Goal: Task Accomplishment & Management: Use online tool/utility

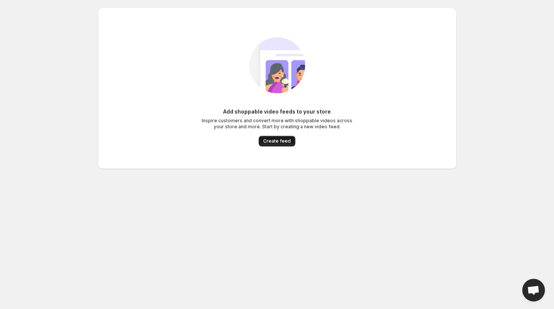
click at [274, 143] on span "Create feed" at bounding box center [277, 141] width 28 height 6
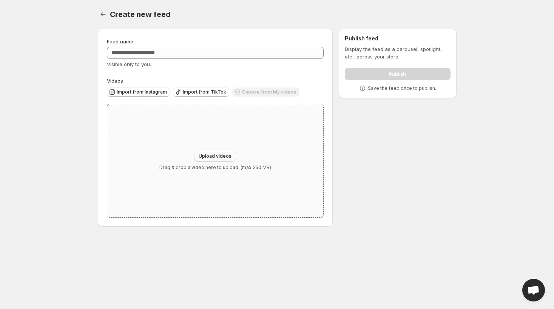
click at [208, 157] on span "Upload videos" at bounding box center [215, 156] width 33 height 6
type input "**********"
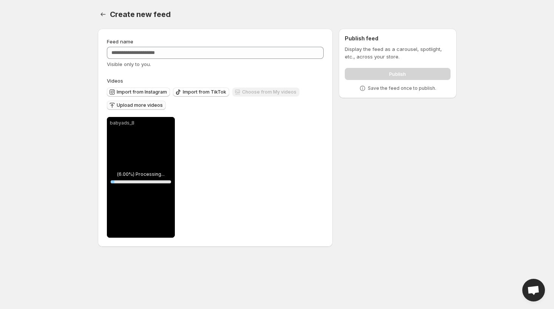
click at [146, 107] on span "Upload more videos" at bounding box center [140, 105] width 46 height 6
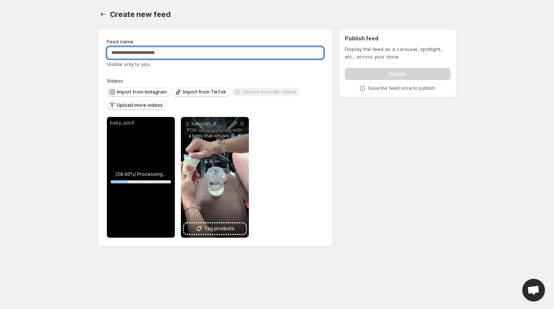
click at [243, 56] on input "Feed name" at bounding box center [215, 53] width 217 height 12
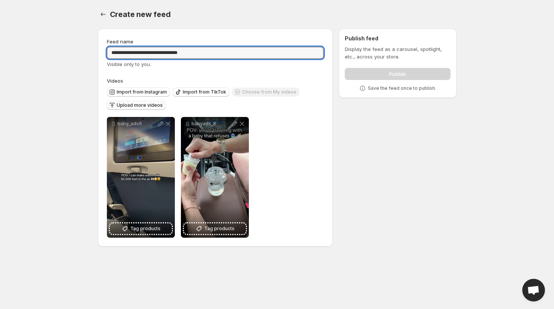
type input "**********"
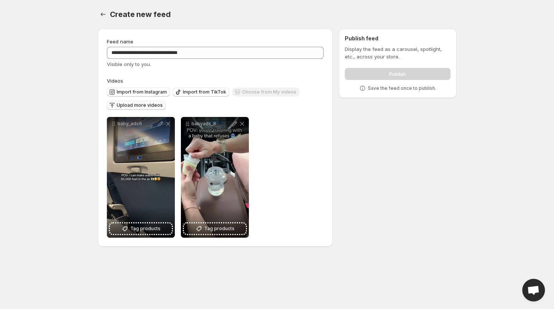
click at [137, 105] on span "Upload more videos" at bounding box center [140, 105] width 46 height 6
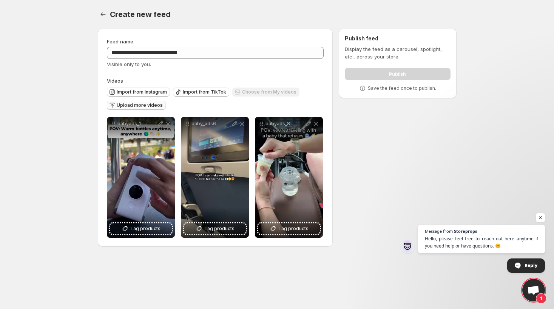
click at [146, 105] on span "Upload more videos" at bounding box center [140, 105] width 46 height 6
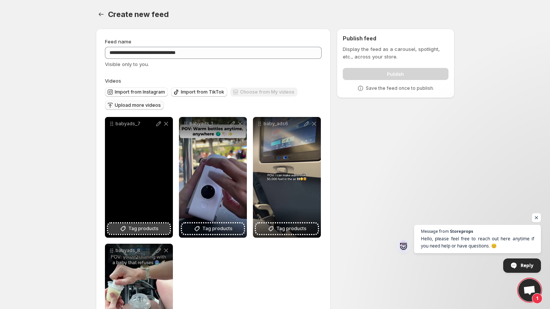
click at [143, 229] on span "Tag products" at bounding box center [143, 229] width 30 height 8
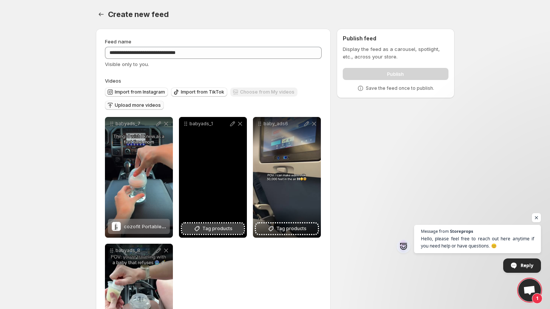
click at [217, 229] on span "Tag products" at bounding box center [217, 229] width 30 height 8
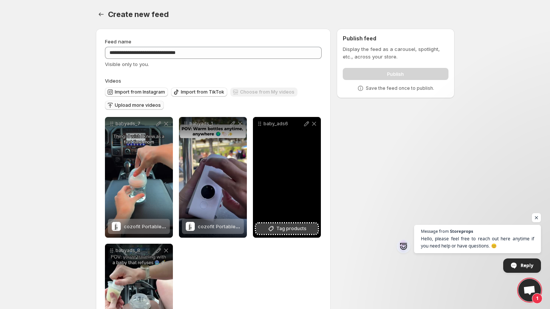
click at [285, 229] on span "Tag products" at bounding box center [291, 229] width 30 height 8
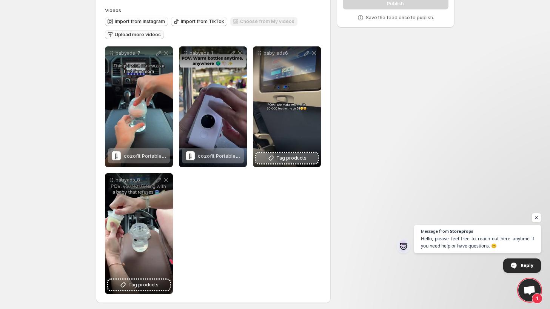
scroll to position [71, 0]
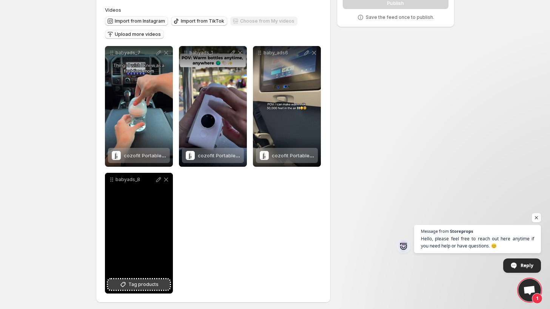
click at [121, 284] on icon at bounding box center [123, 285] width 8 height 8
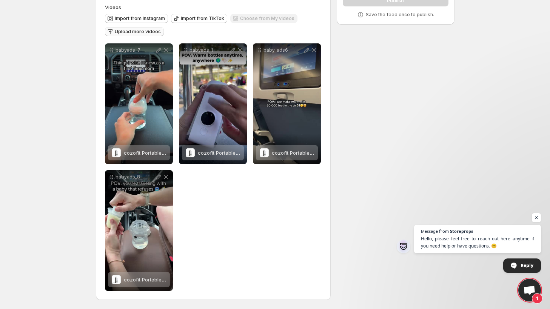
scroll to position [0, 0]
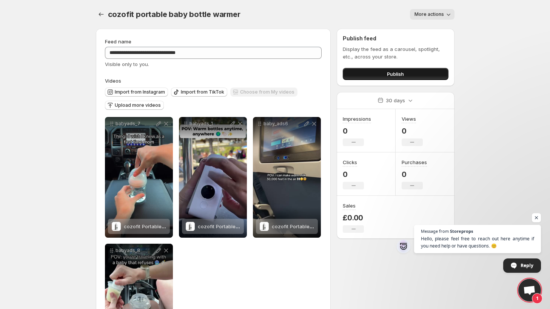
click at [378, 74] on button "Publish" at bounding box center [395, 74] width 105 height 12
click at [384, 74] on button "Publish" at bounding box center [395, 74] width 105 height 12
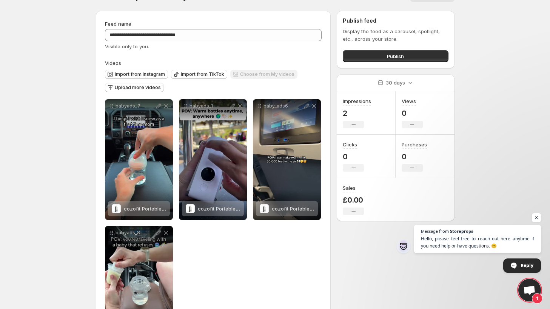
scroll to position [74, 0]
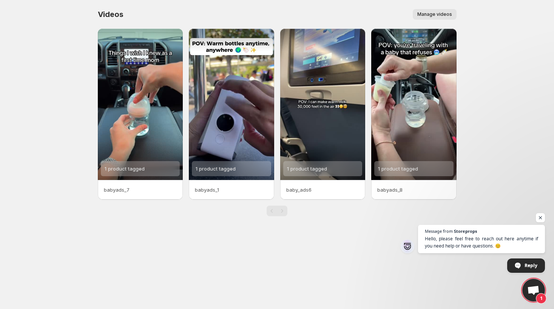
click at [428, 11] on button "Manage videos" at bounding box center [435, 14] width 44 height 11
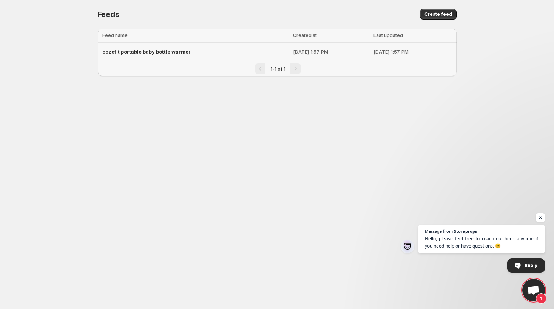
click at [186, 53] on span "cozofit portable baby bottle warmer" at bounding box center [146, 52] width 88 height 6
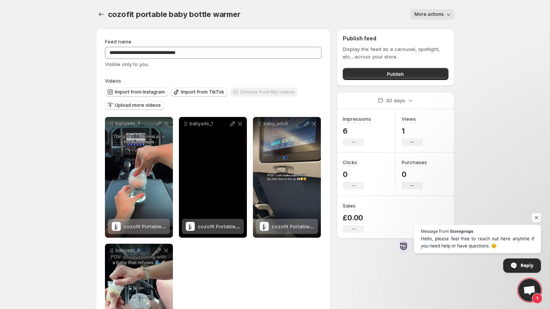
scroll to position [10, 0]
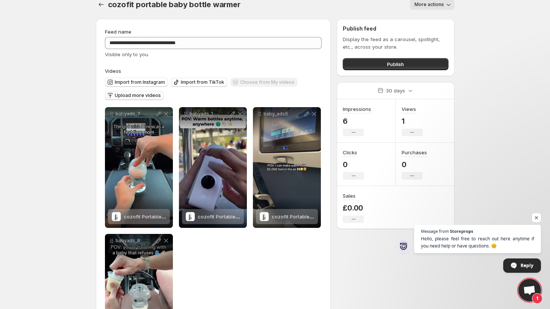
click at [127, 98] on span "Upload more videos" at bounding box center [138, 95] width 46 height 6
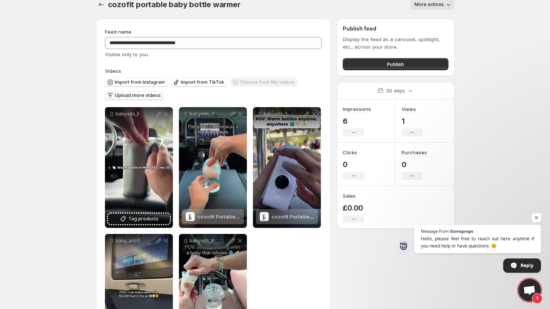
scroll to position [0, 0]
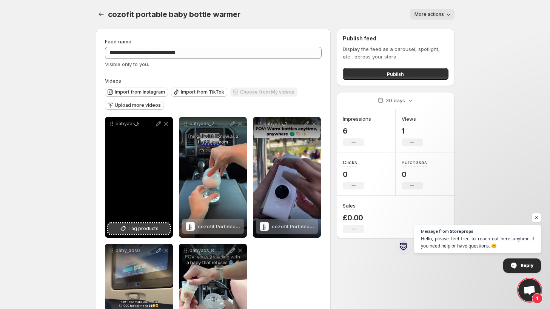
click at [134, 228] on span "Tag products" at bounding box center [143, 229] width 30 height 8
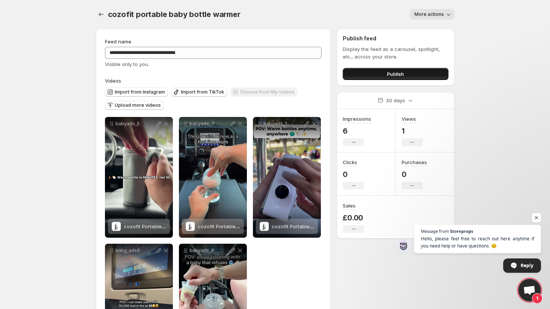
click at [390, 73] on span "Publish" at bounding box center [395, 74] width 17 height 8
